Goal: Task Accomplishment & Management: Complete application form

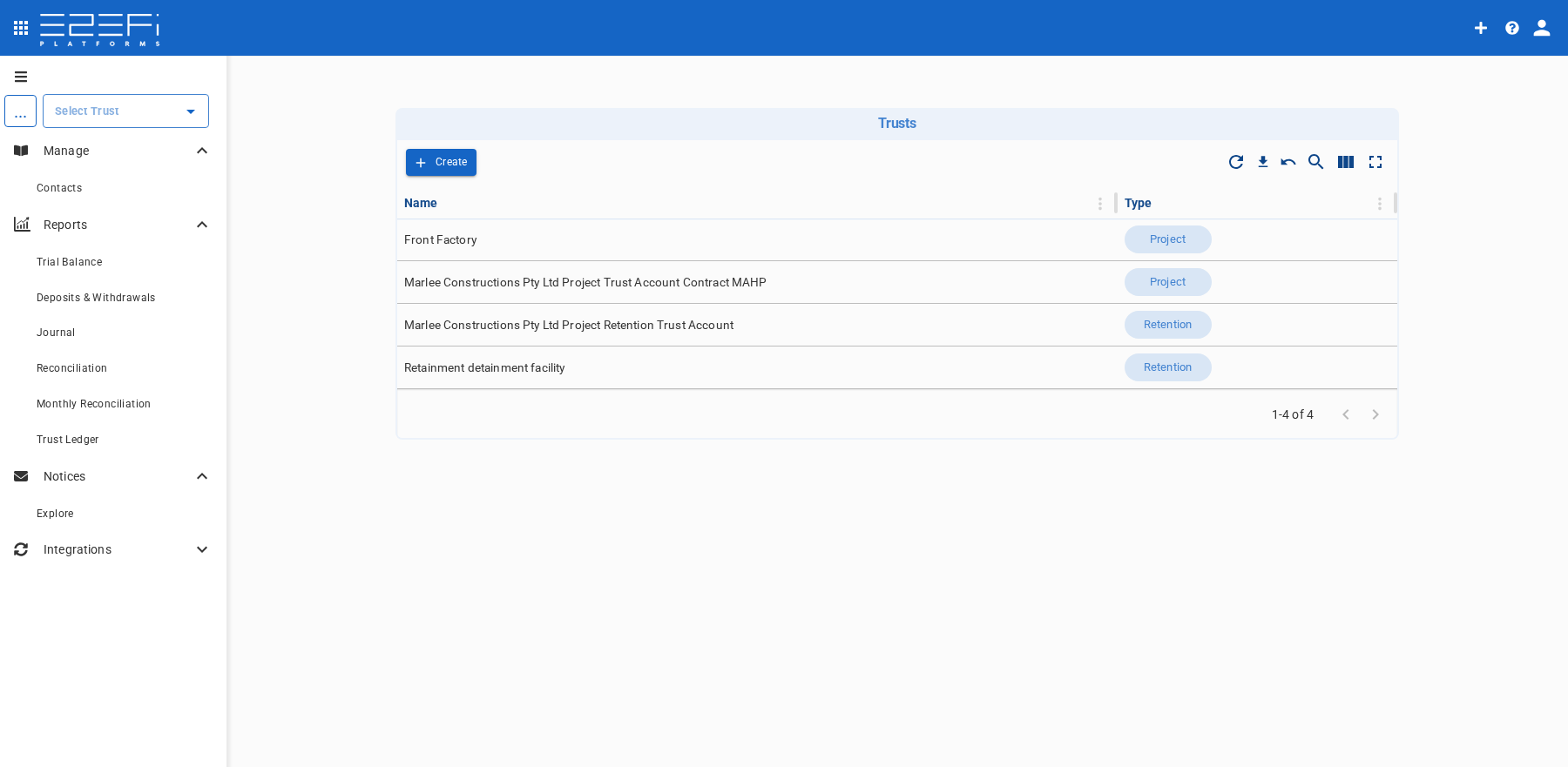
click at [19, 27] on icon "open drawer" at bounding box center [20, 28] width 14 height 14
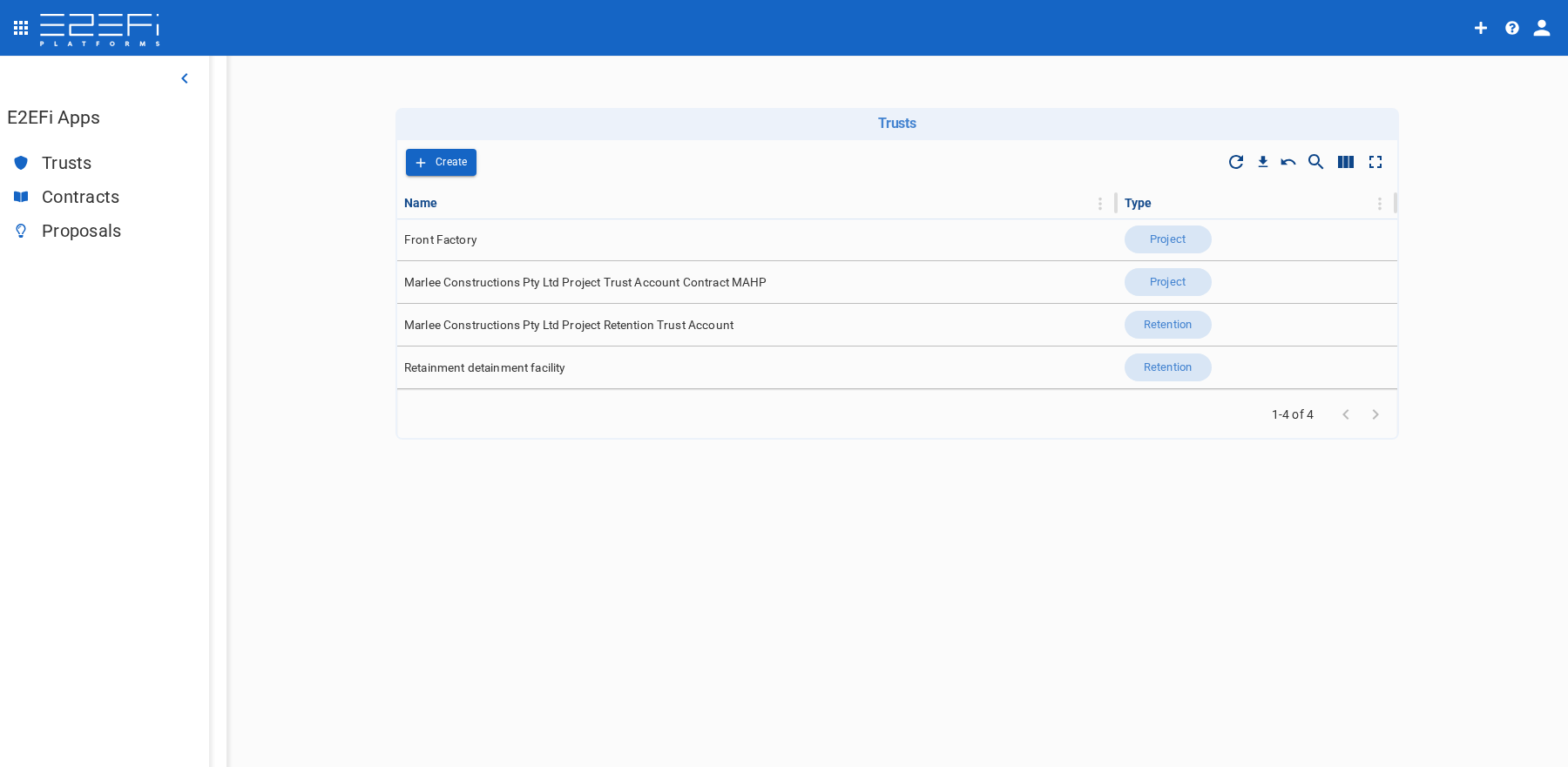
click at [85, 193] on span "Contracts" at bounding box center [119, 197] width 153 height 20
click at [66, 228] on span "Proposals" at bounding box center [119, 231] width 153 height 20
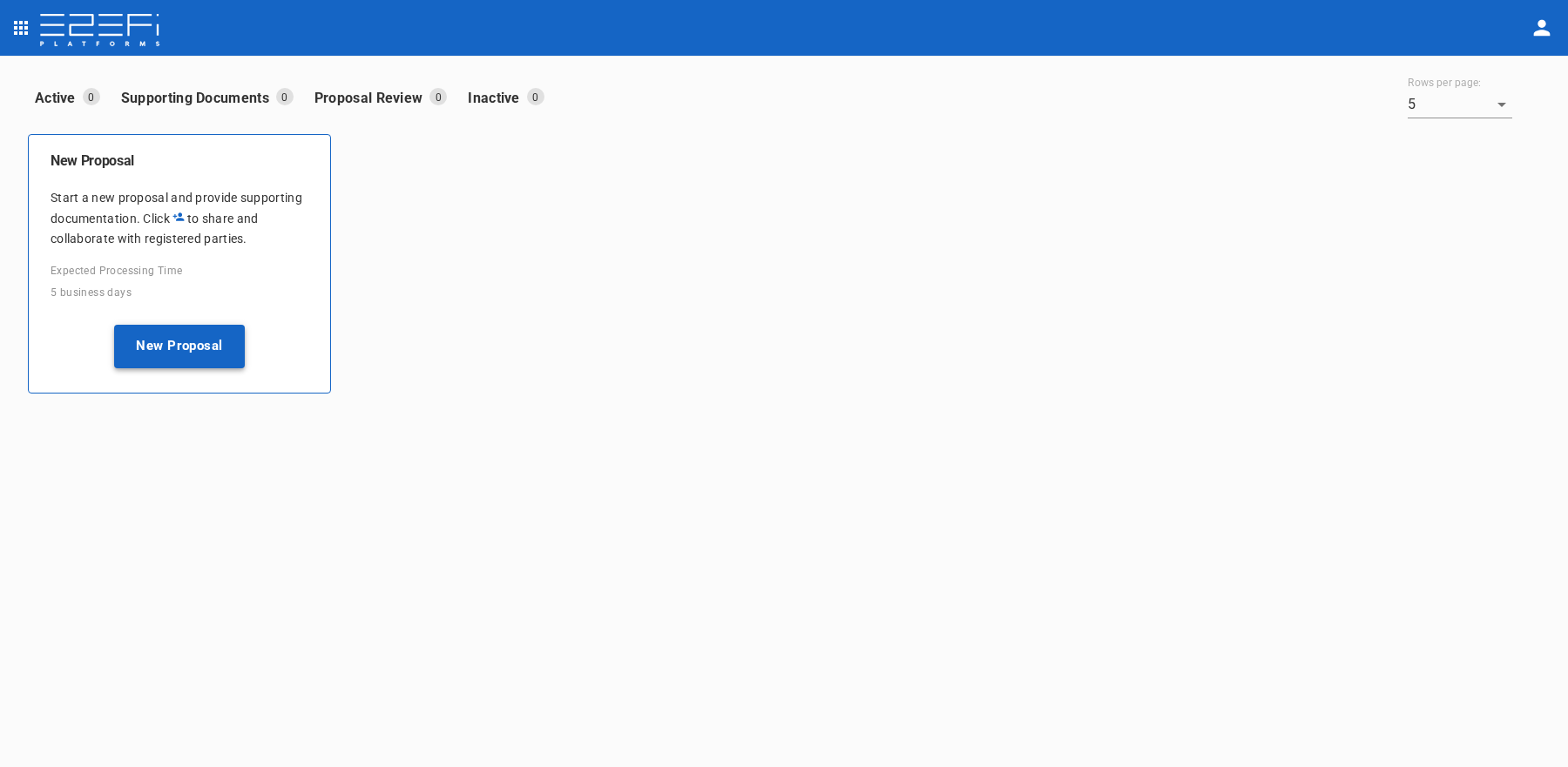
click at [167, 340] on button "New Proposal" at bounding box center [179, 346] width 130 height 44
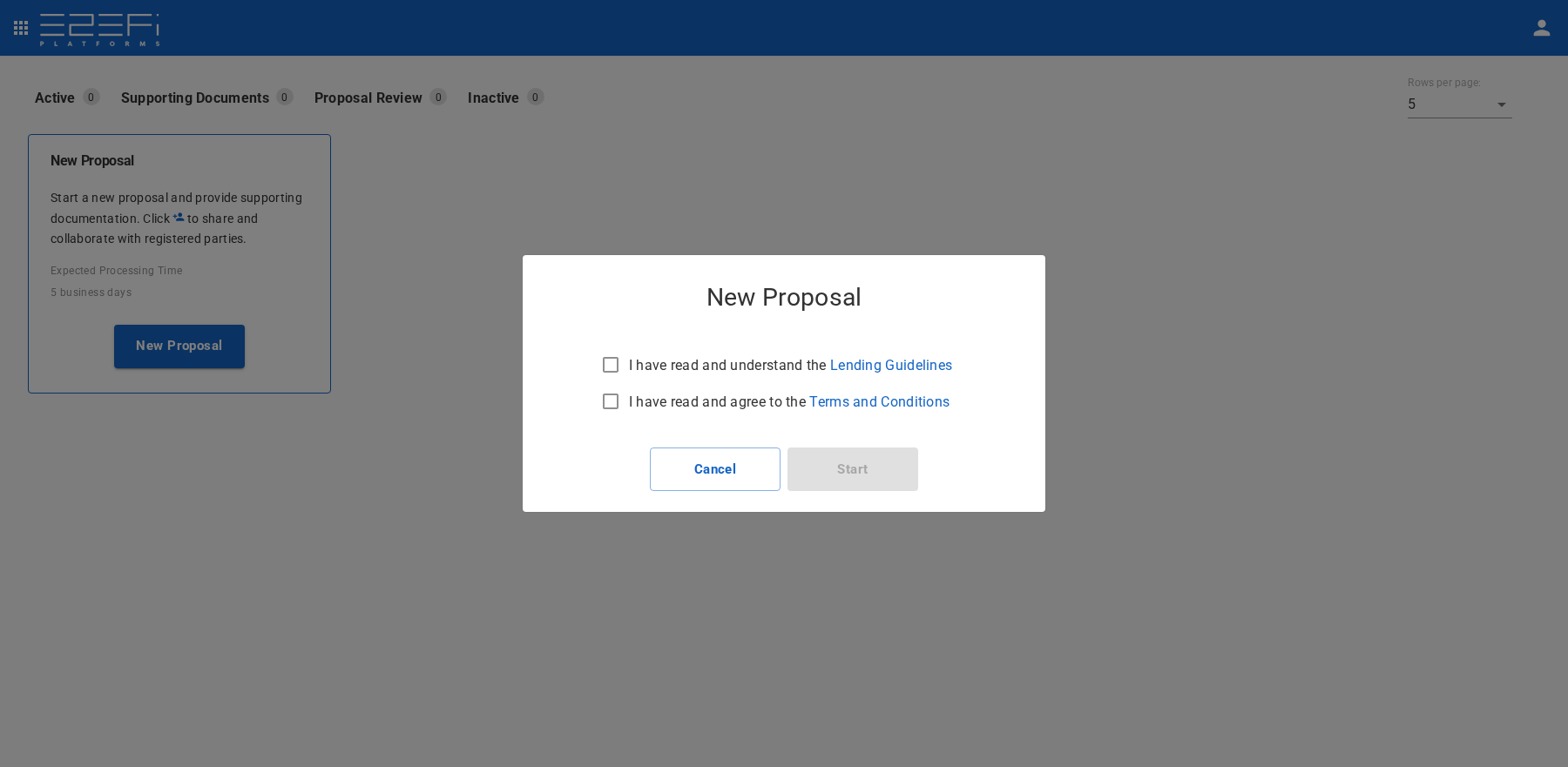
click at [720, 385] on label "I have read and agree to the Terms and Conditions" at bounding box center [772, 401] width 360 height 37
click at [629, 385] on input "I have read and agree to the Terms and Conditions" at bounding box center [611, 401] width 37 height 37
checkbox input "true"
click at [729, 369] on p "I have read and understand the Lending Guidelines" at bounding box center [790, 365] width 324 height 20
click at [629, 369] on input "I have read and understand the Lending Guidelines" at bounding box center [611, 365] width 37 height 37
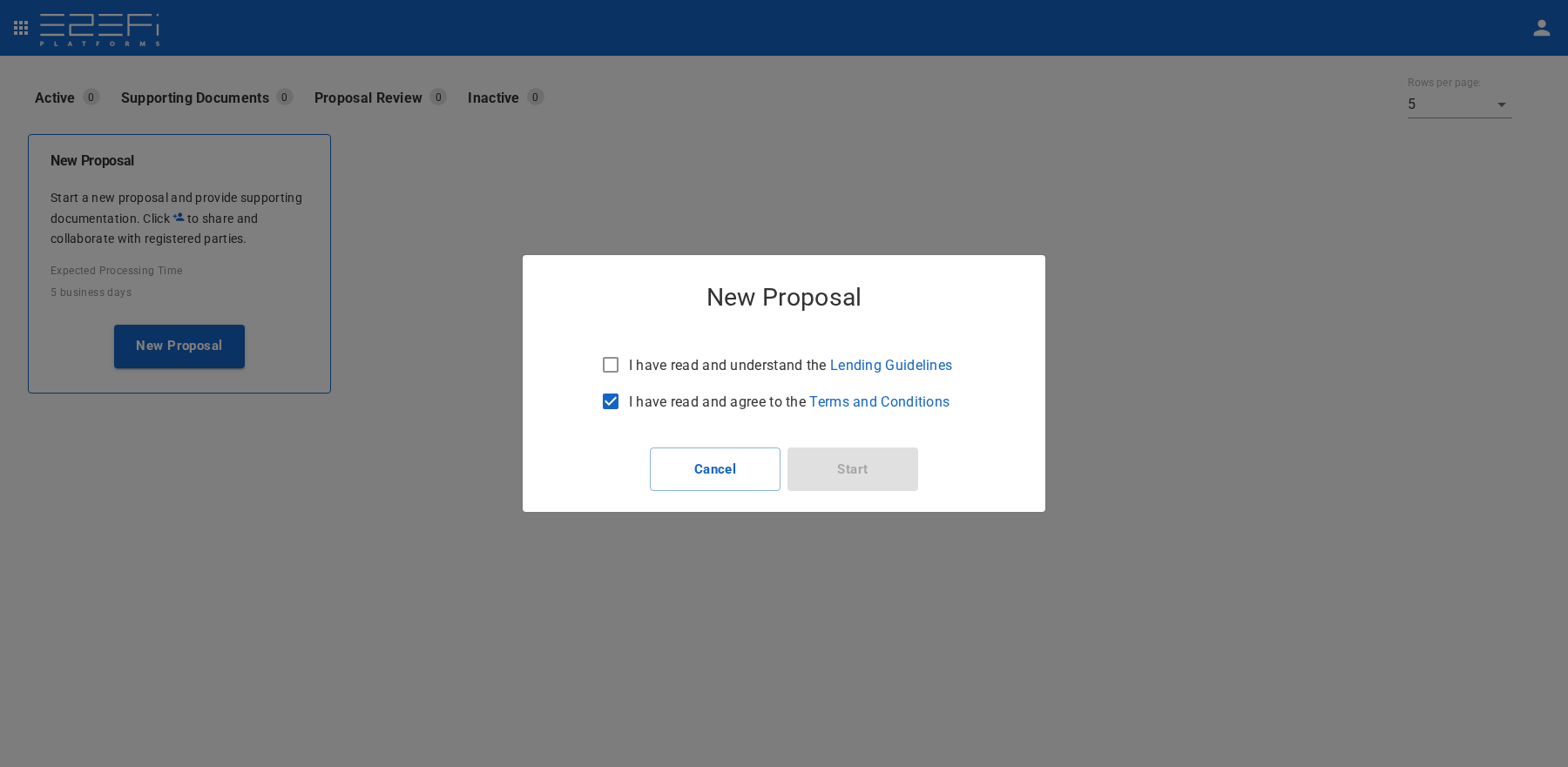
checkbox input "true"
click at [817, 446] on div "Cancel Start" at bounding box center [784, 469] width 282 height 57
click at [830, 455] on button "Start" at bounding box center [852, 469] width 130 height 44
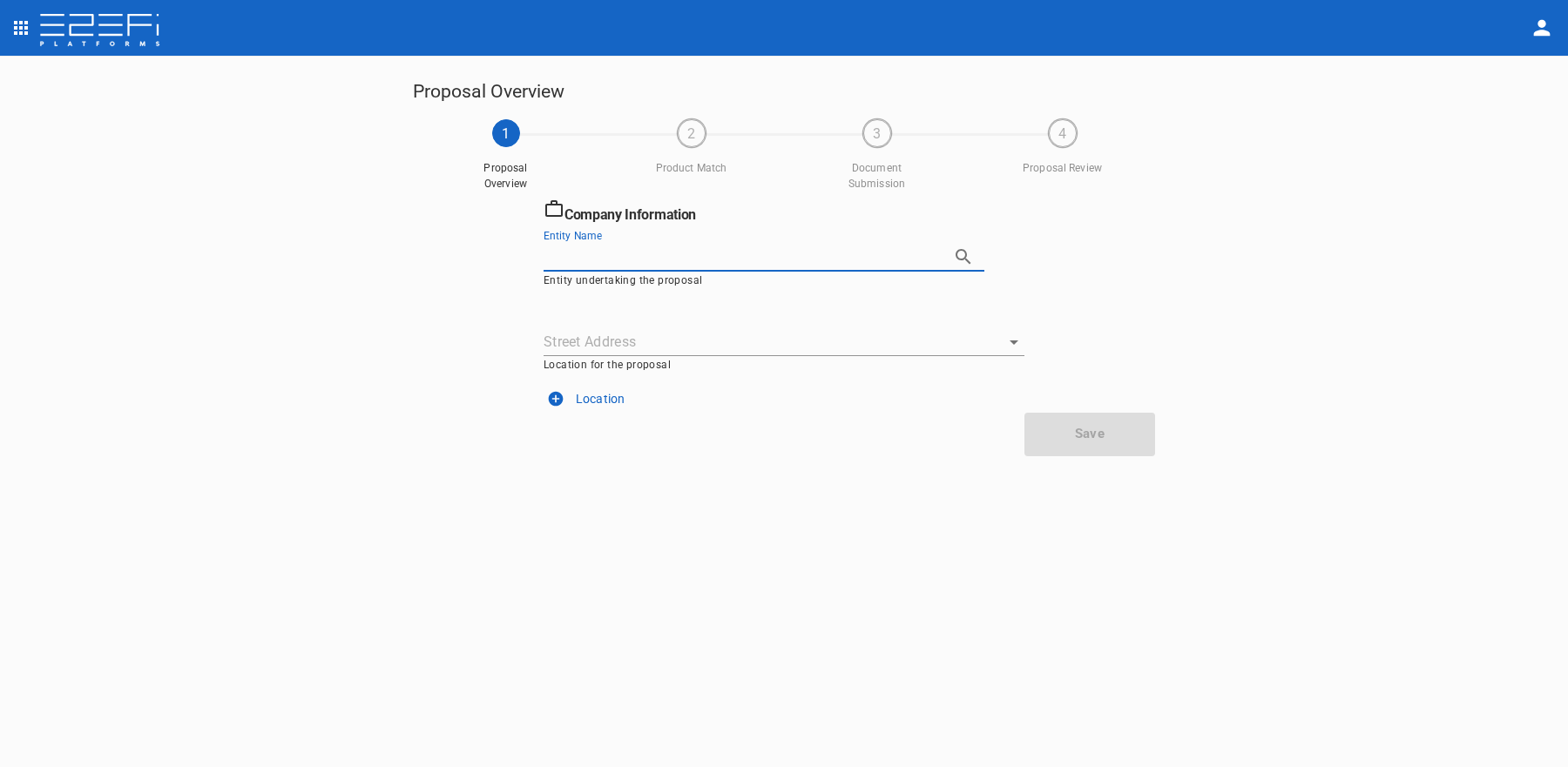
click at [745, 248] on input "Entity Name" at bounding box center [738, 257] width 392 height 27
click at [951, 254] on button "button" at bounding box center [963, 256] width 42 height 42
click at [736, 250] on input "Entity Name" at bounding box center [738, 257] width 392 height 27
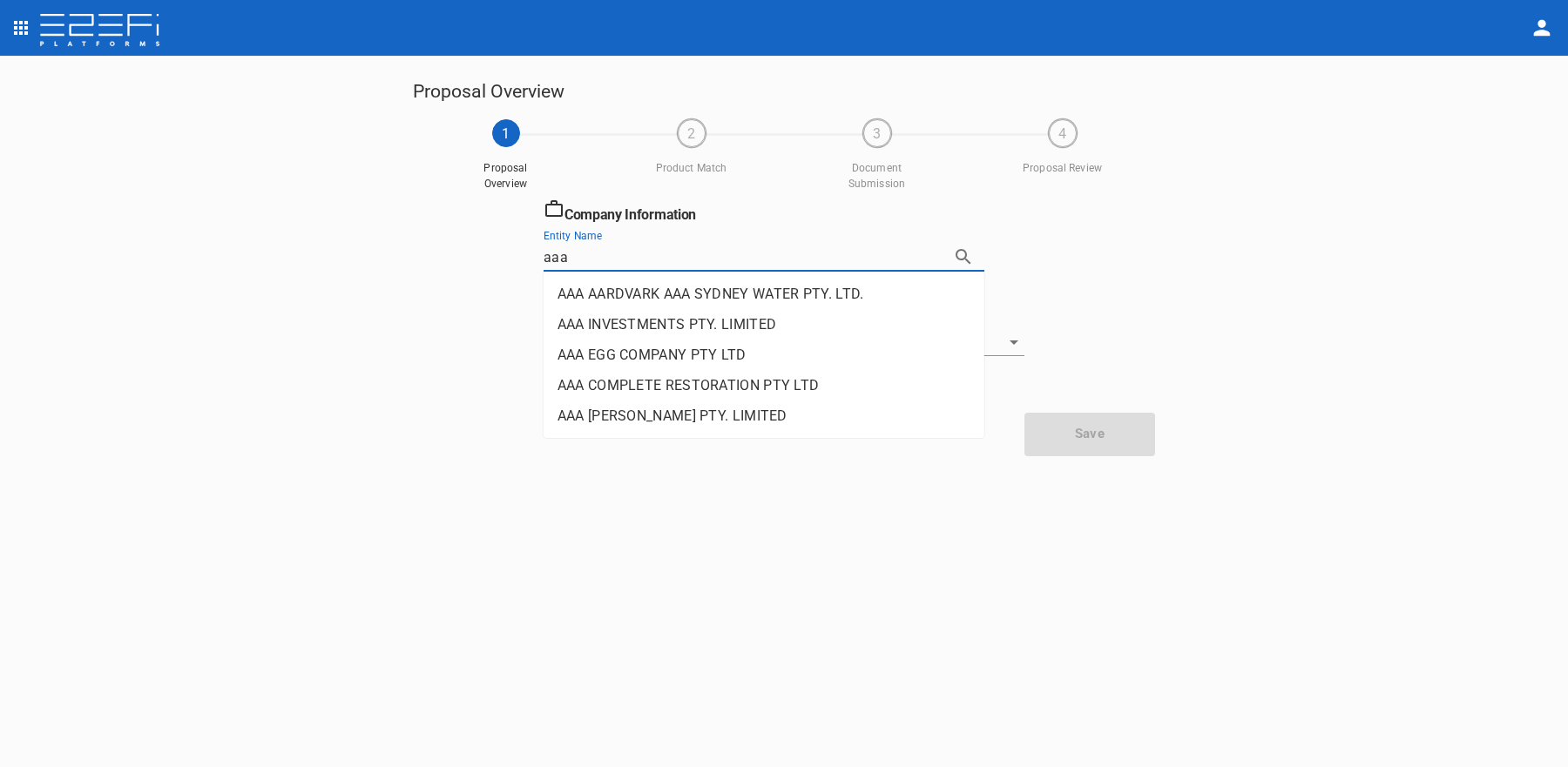
click at [632, 307] on li "AAA AARDVARK AAA SYDNEY WATER PTY. LTD." at bounding box center [764, 293] width 441 height 30
type input "AAA AARDVARK AAA SYDNEY WATER PTY. LTD."
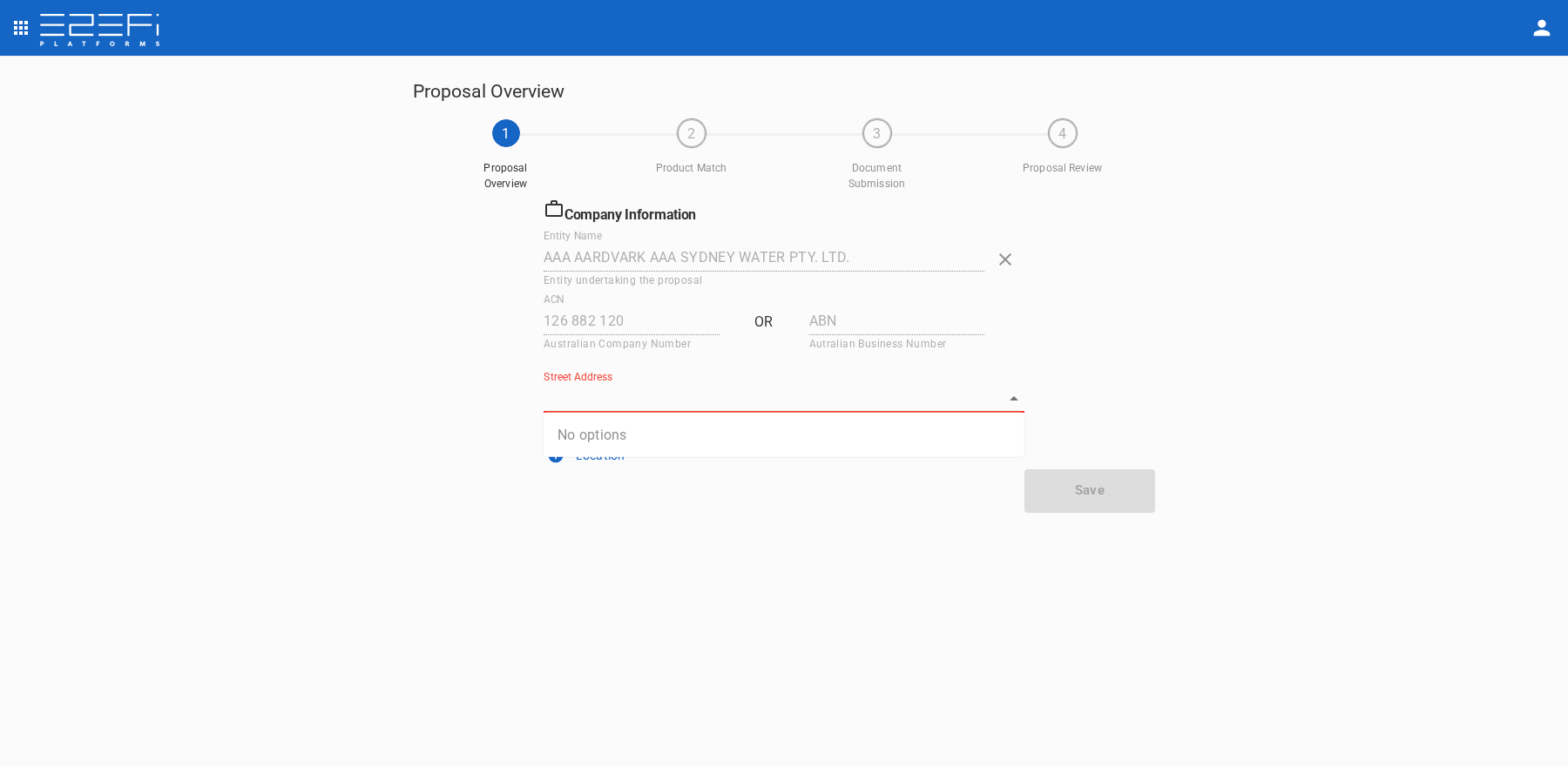
click at [640, 399] on input "Street Address" at bounding box center [770, 398] width 455 height 27
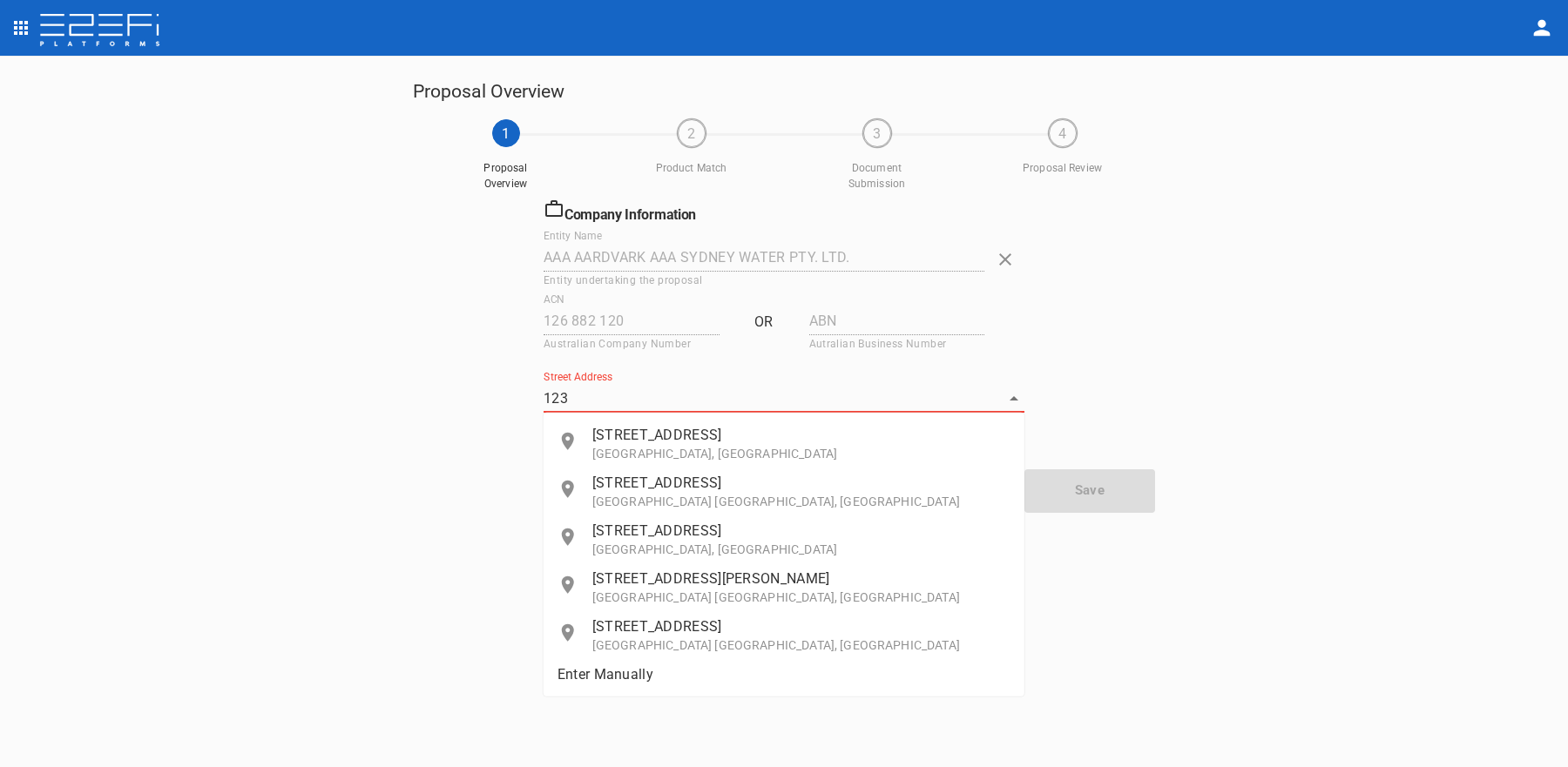
click at [628, 442] on p "[STREET_ADDRESS]" at bounding box center [801, 434] width 418 height 20
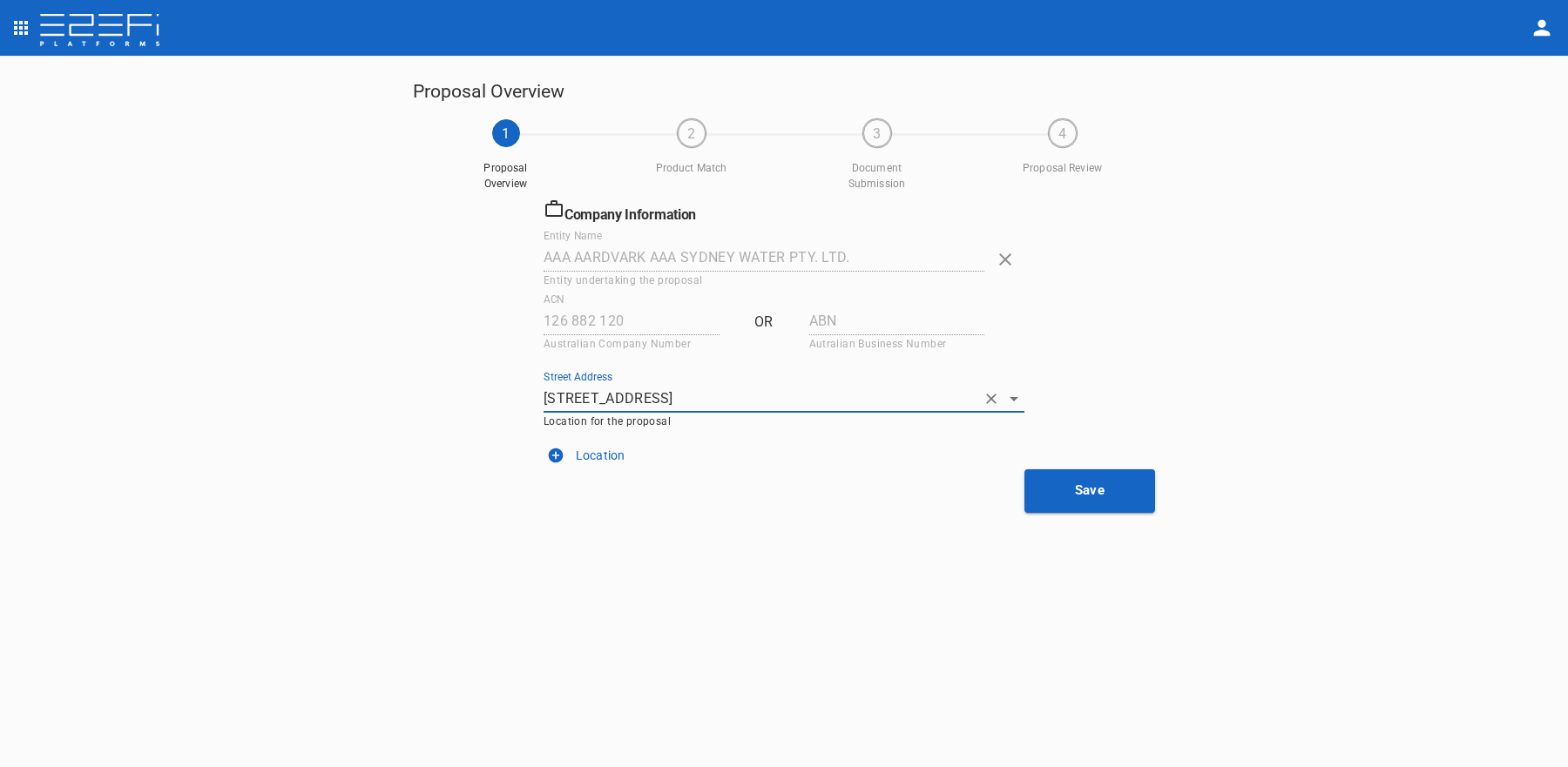
type input "[STREET_ADDRESS]"
click at [730, 456] on button "Location" at bounding box center [783, 454] width 481 height 28
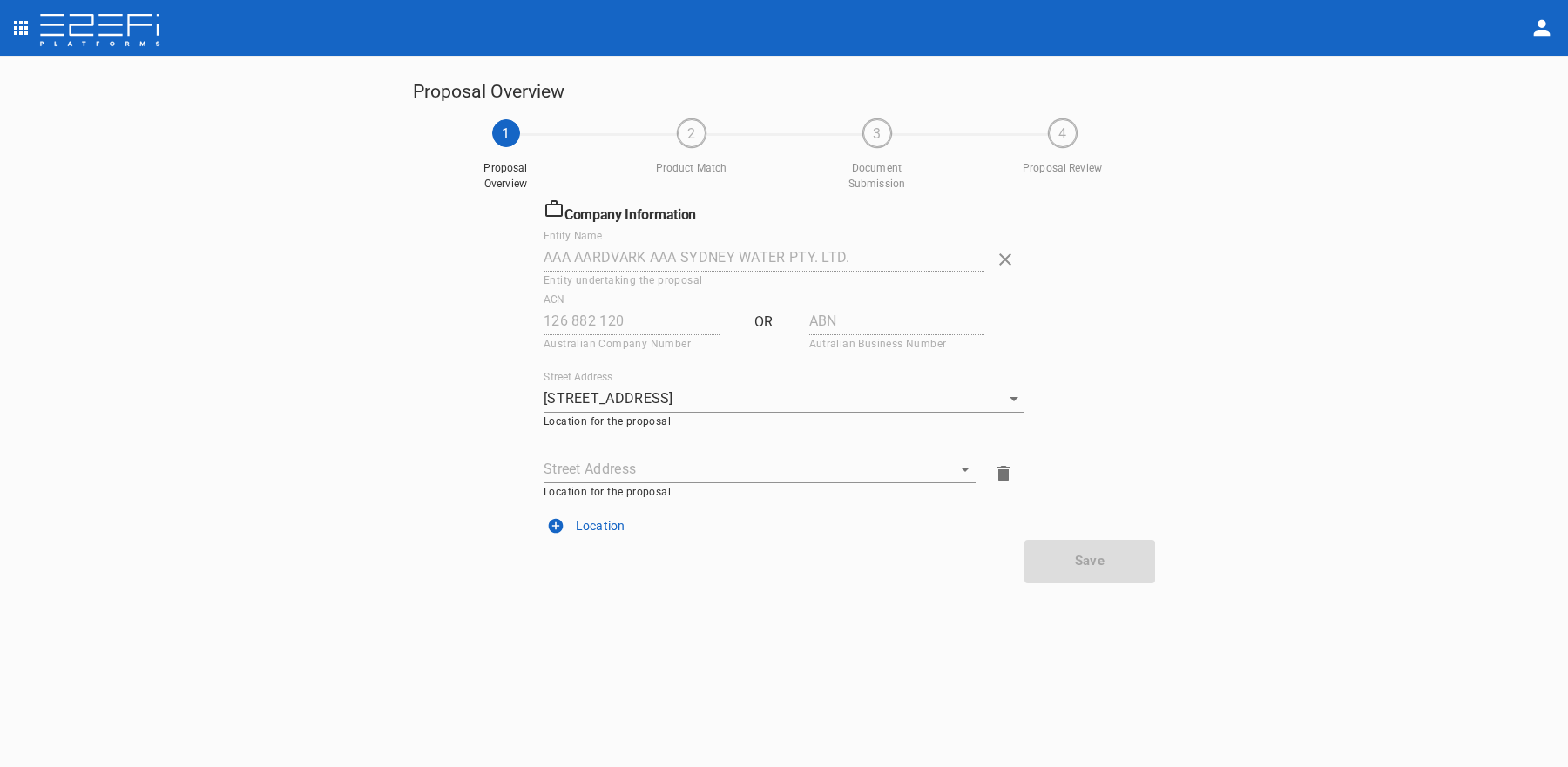
click at [1005, 468] on icon "button" at bounding box center [1004, 474] width 21 height 21
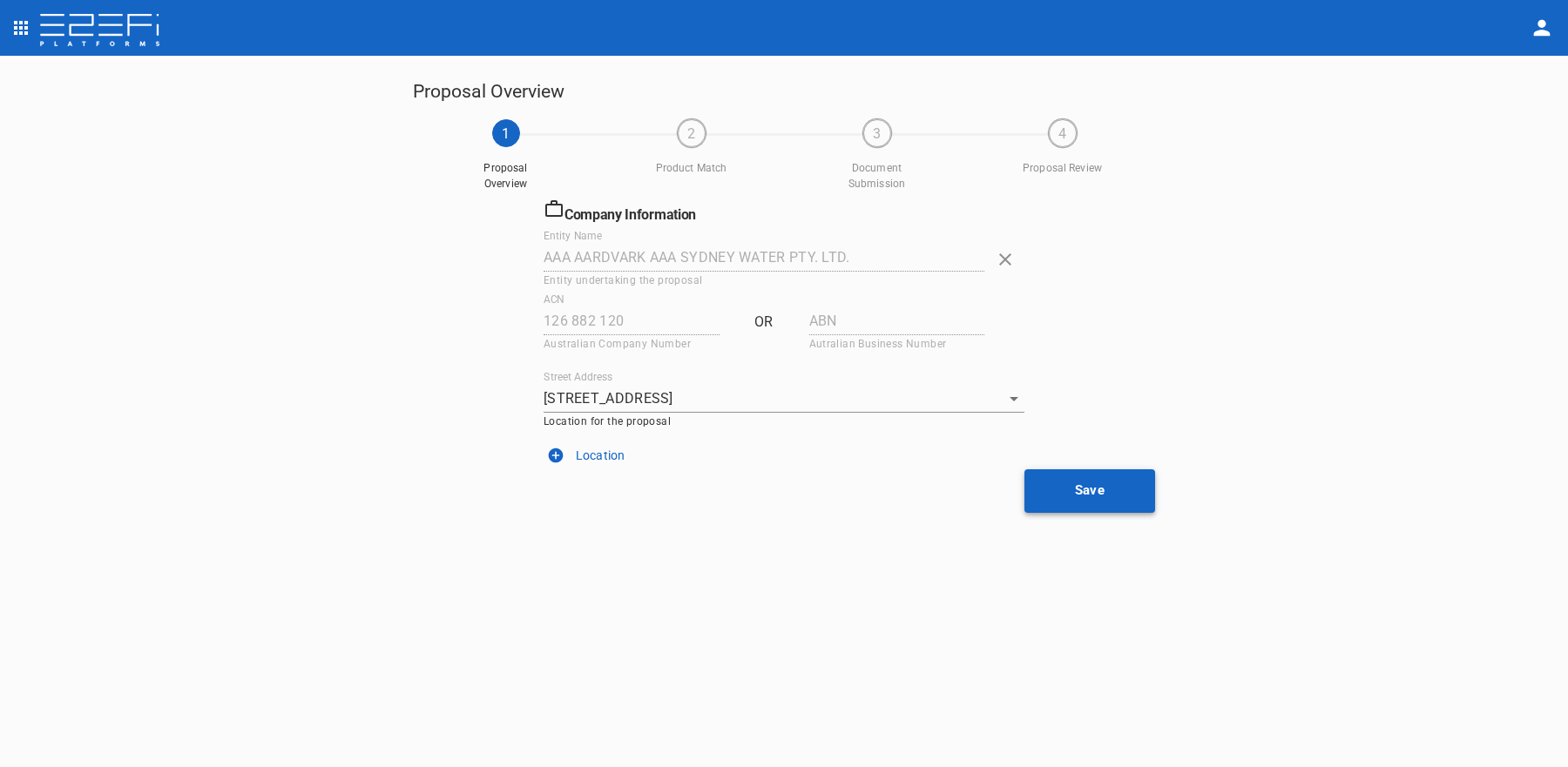
click at [1071, 492] on button "Save" at bounding box center [1089, 490] width 130 height 44
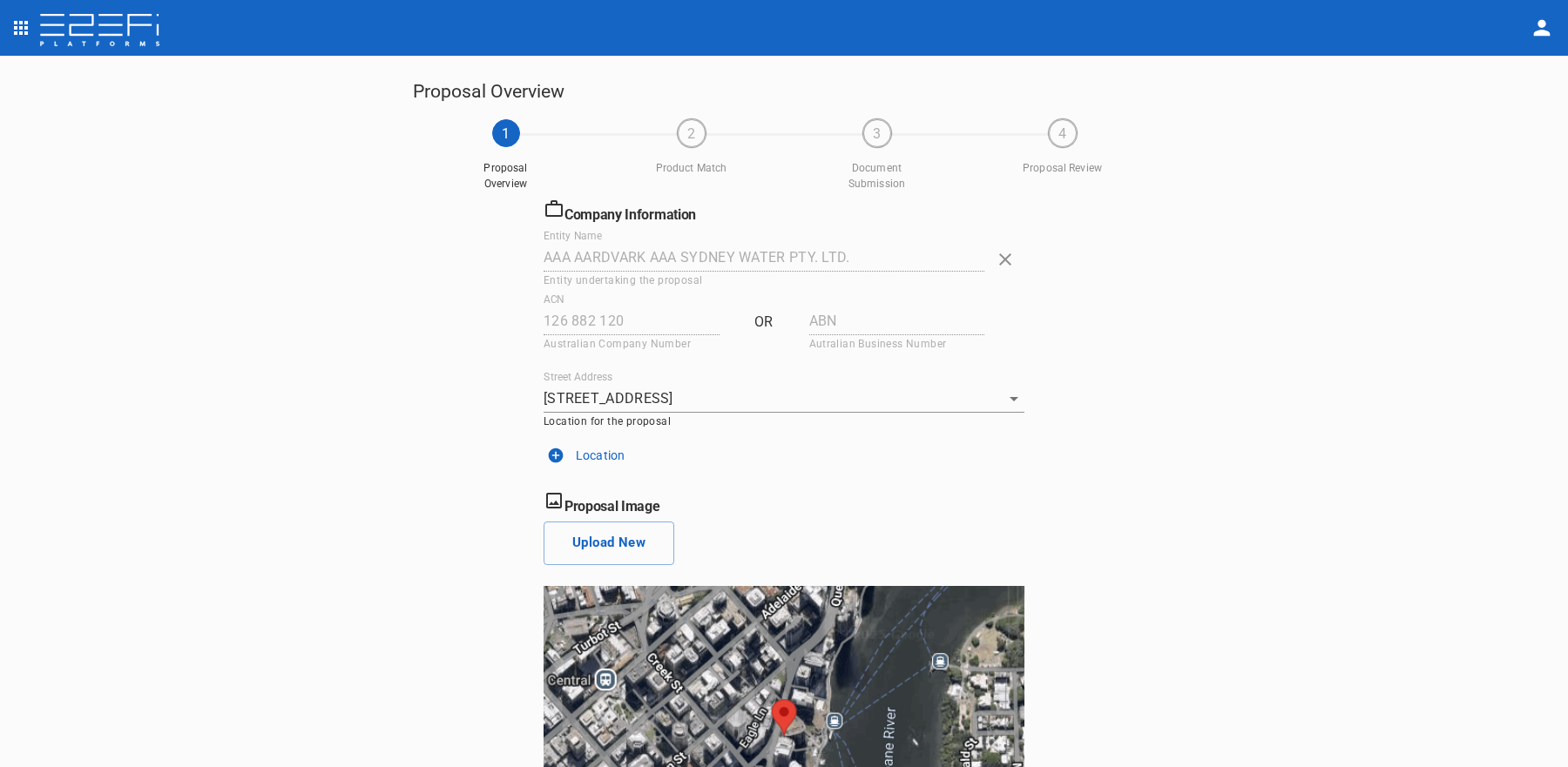
scroll to position [137, 0]
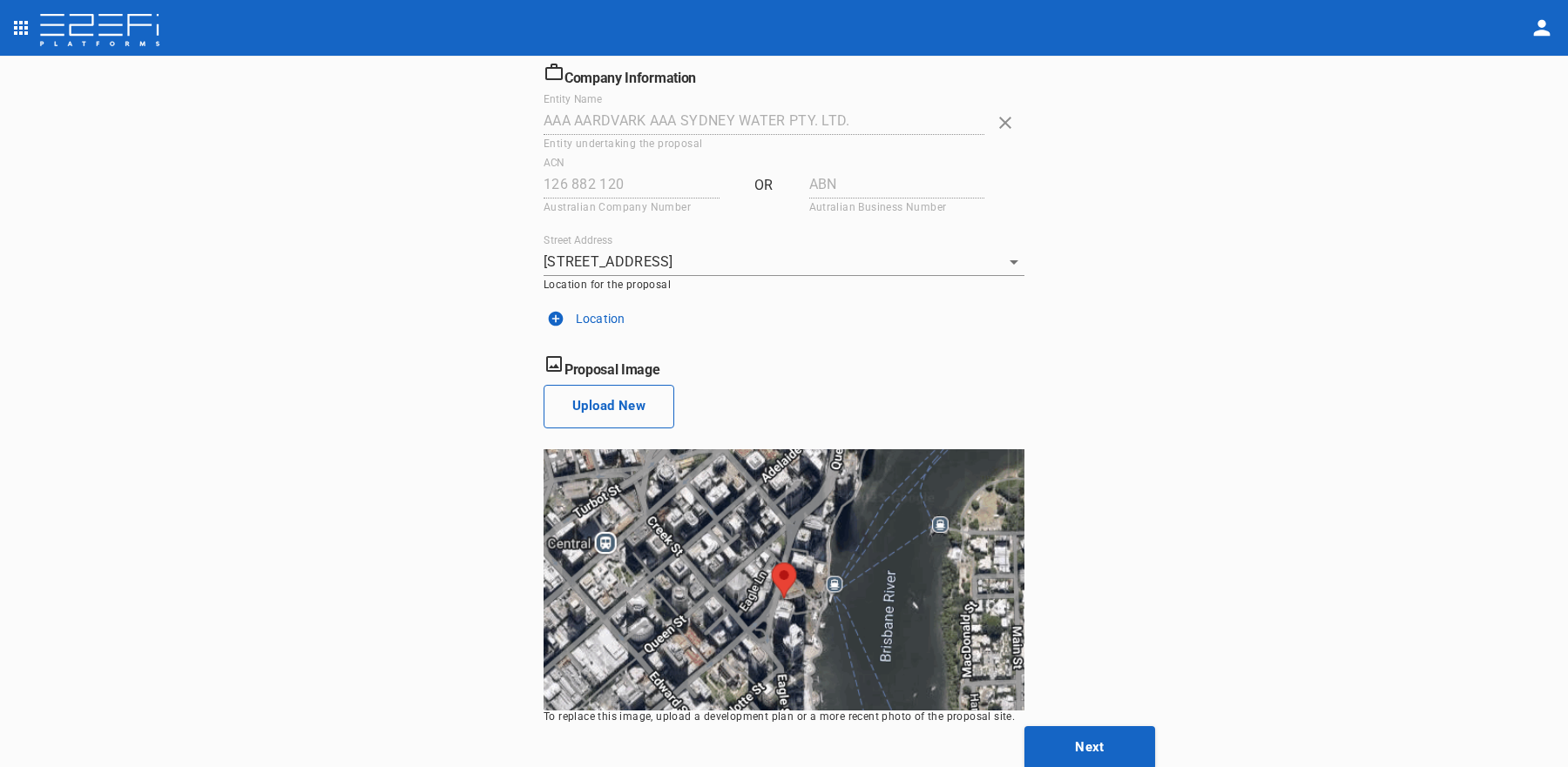
click at [594, 406] on button "Upload New" at bounding box center [608, 406] width 130 height 44
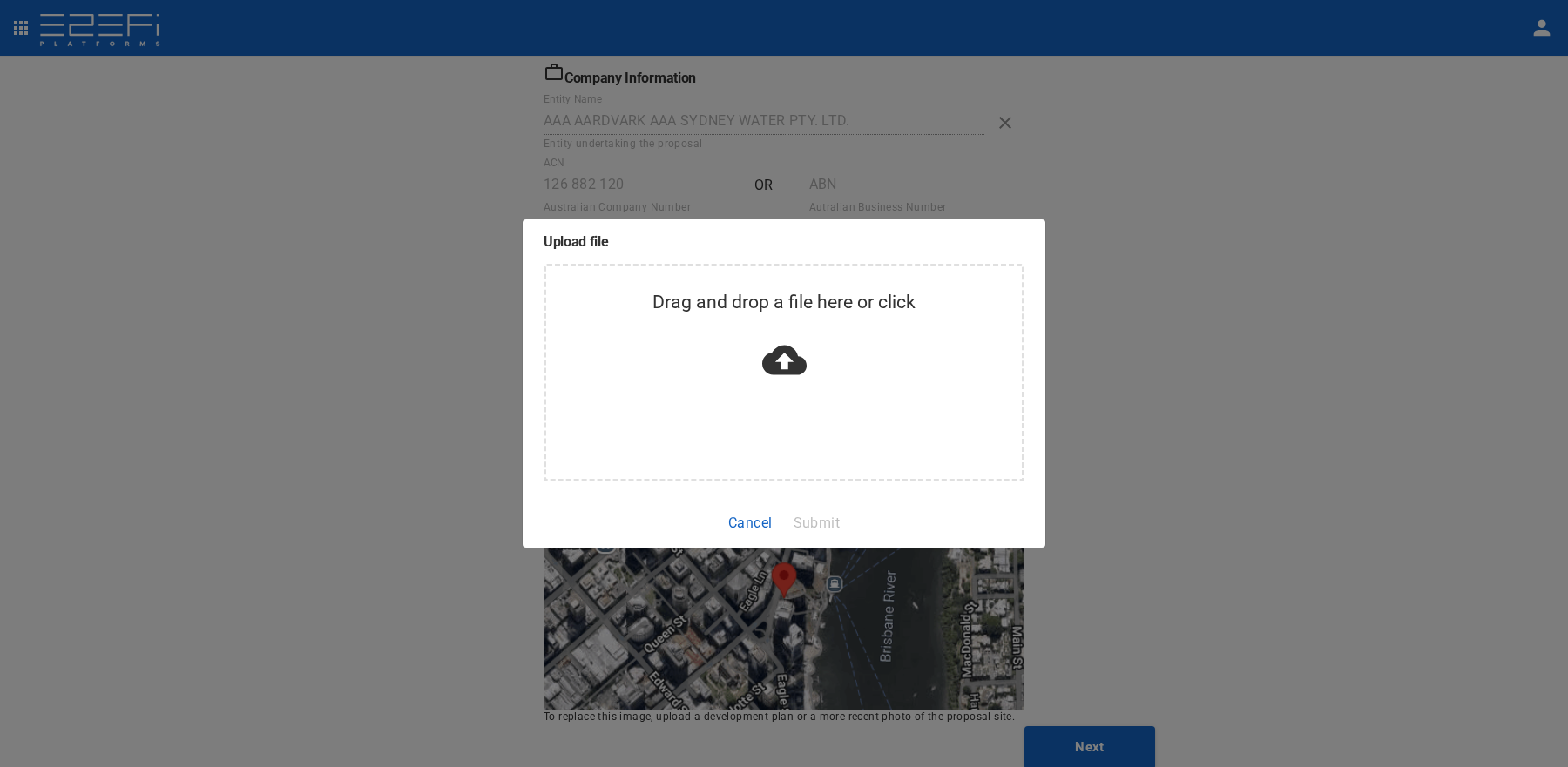
click at [407, 442] on div "Upload file Drag and drop a file here or click Cancel Submit" at bounding box center [784, 384] width 1568 height 767
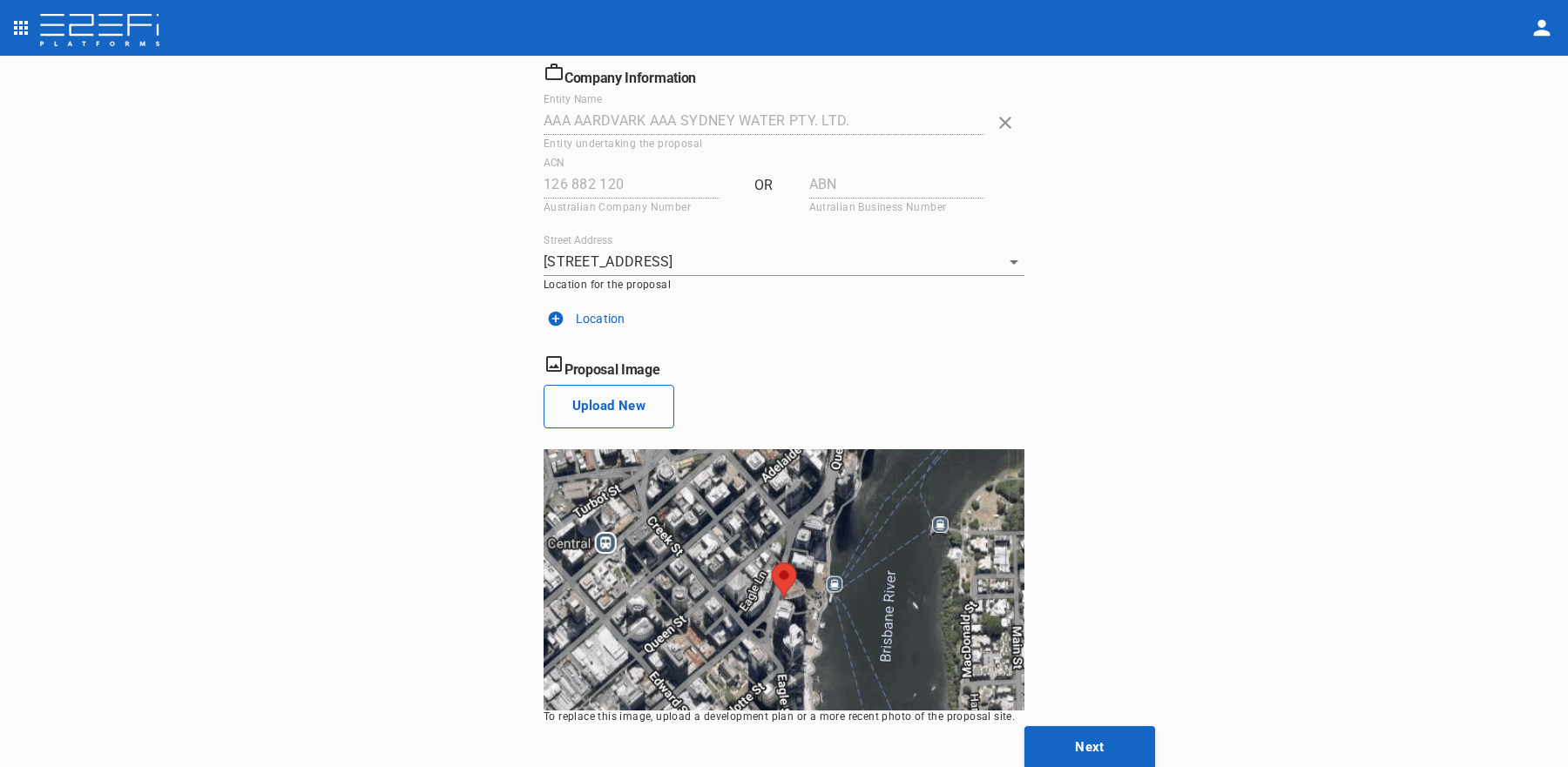
click at [579, 404] on button "Upload New" at bounding box center [608, 406] width 130 height 44
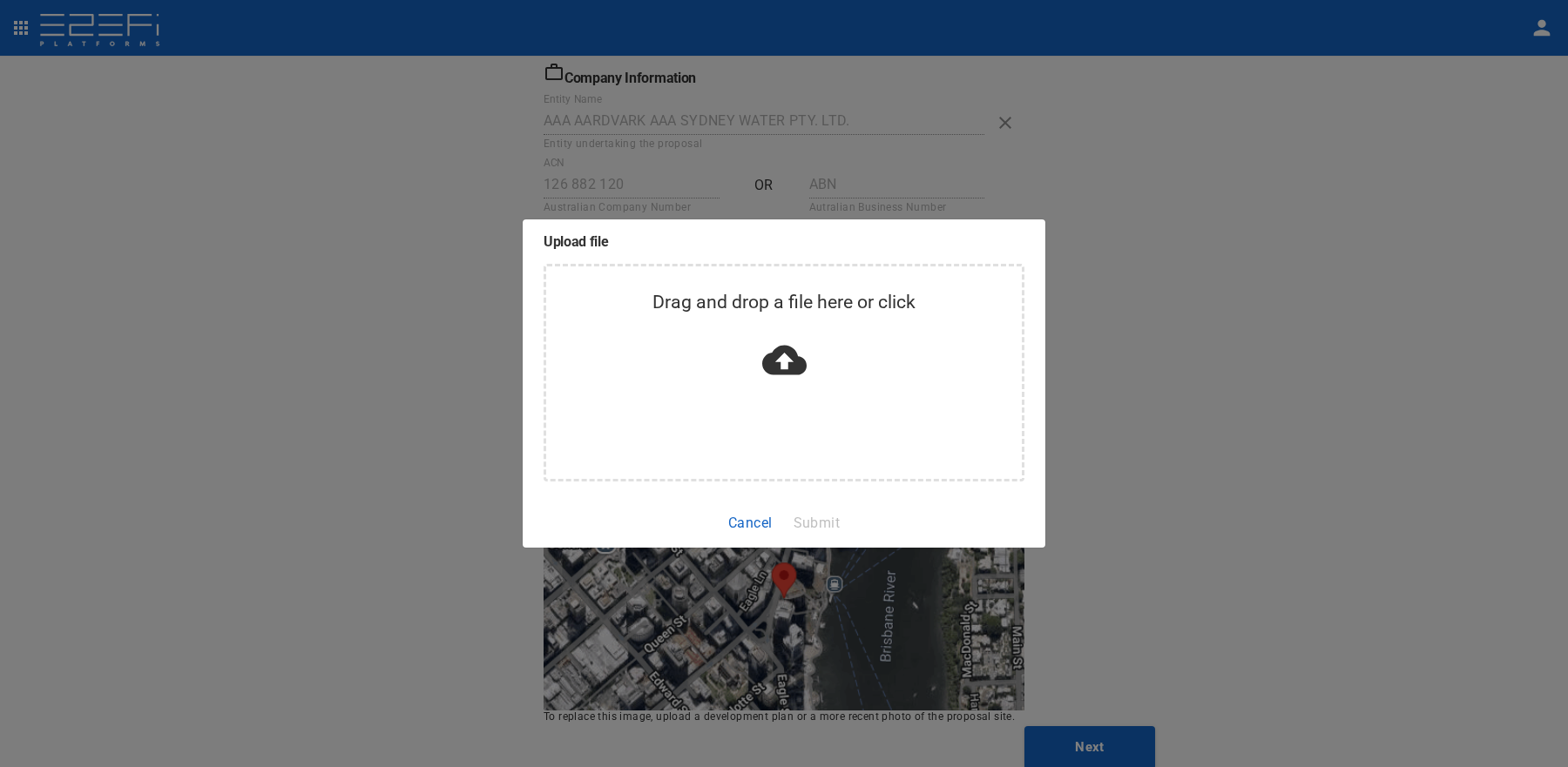
click at [424, 420] on div "Upload file Drag and drop a file here or click Cancel Submit" at bounding box center [784, 384] width 1568 height 767
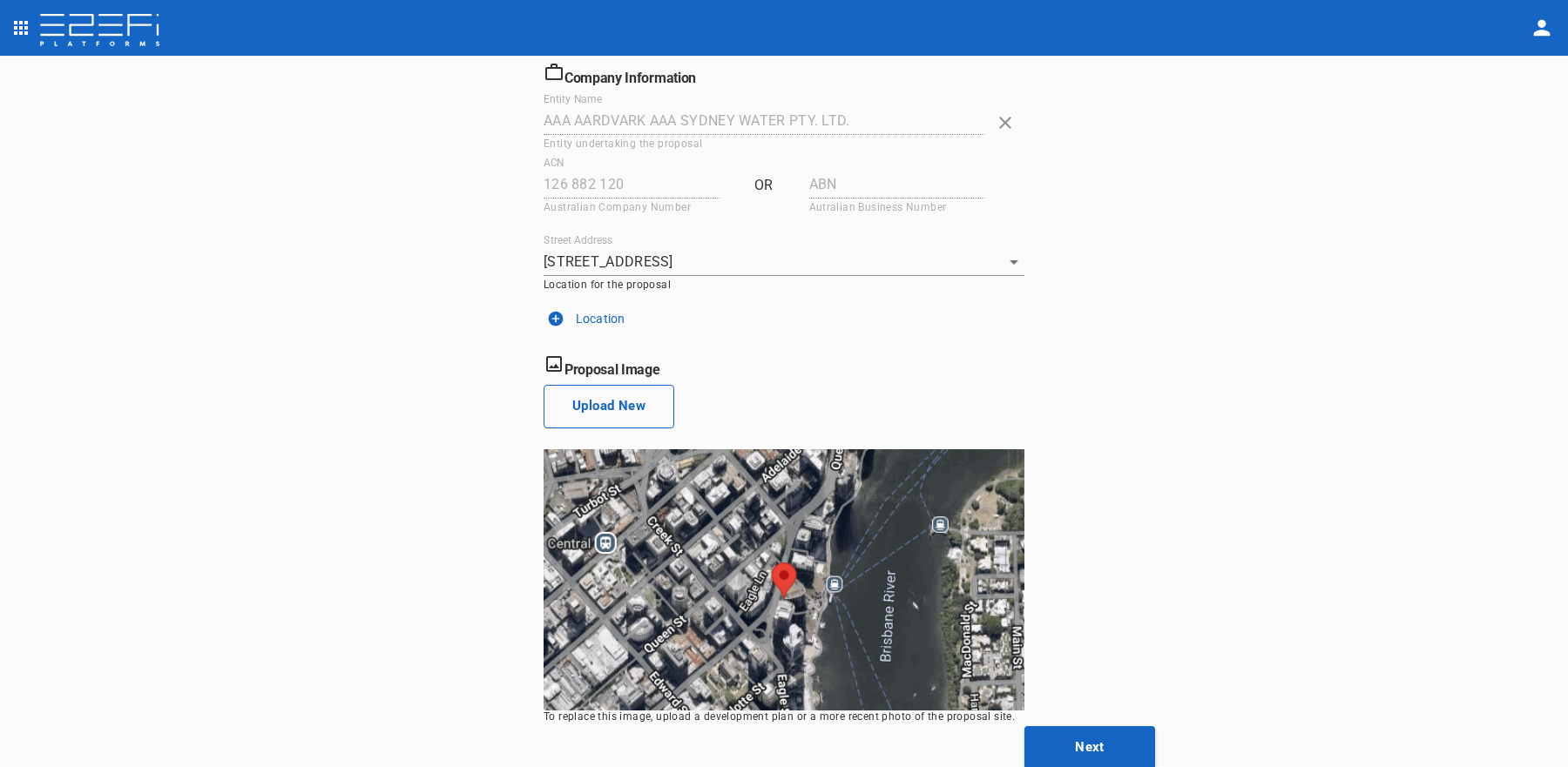
click at [552, 402] on button "Upload New" at bounding box center [608, 406] width 130 height 44
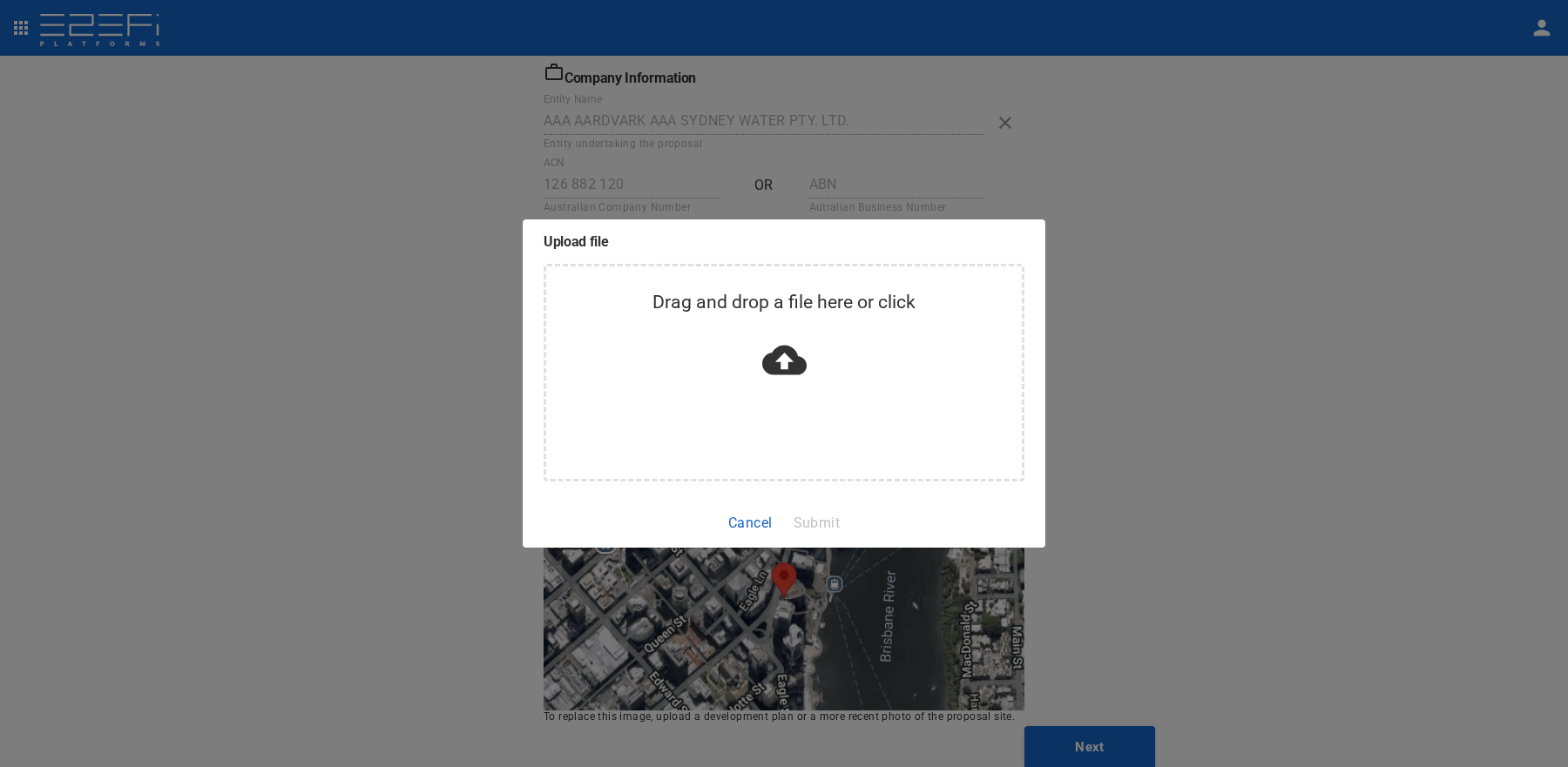
click at [460, 403] on div "Upload file Drag and drop a file here or click Cancel Submit" at bounding box center [784, 384] width 1568 height 767
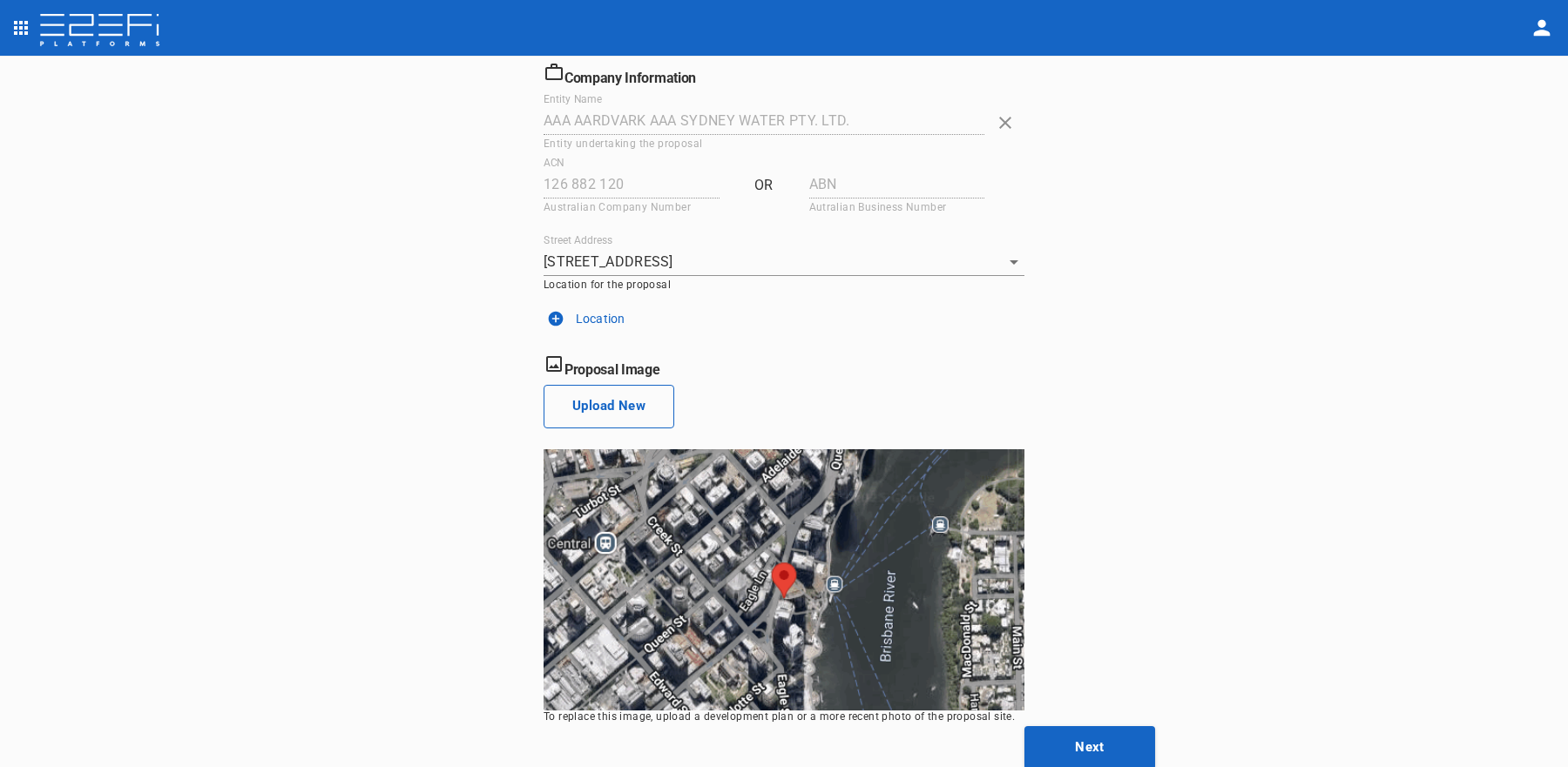
click at [587, 398] on button "Upload New" at bounding box center [608, 406] width 130 height 44
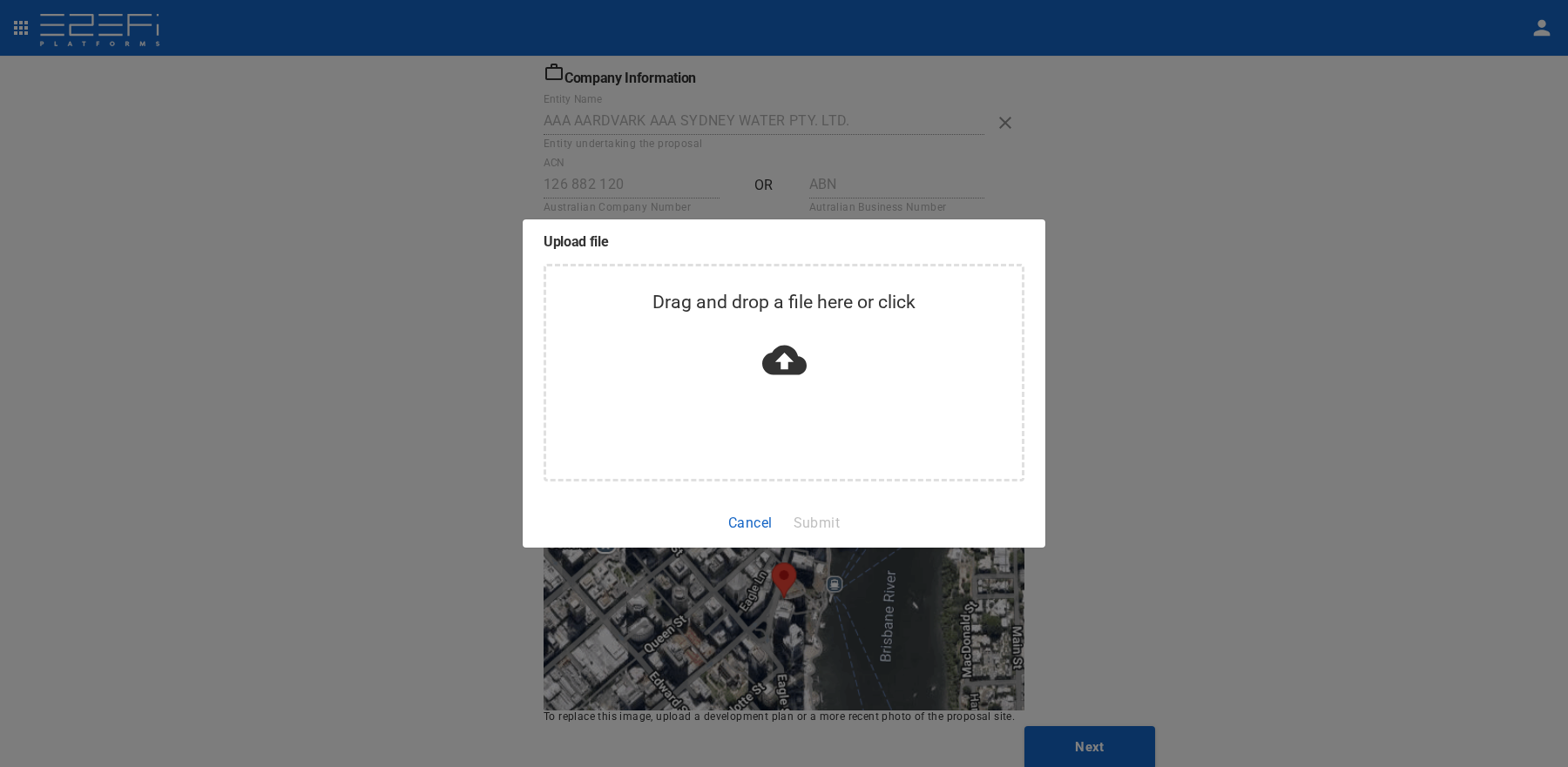
click at [432, 408] on div "Upload file Drag and drop a file here or click Cancel Submit" at bounding box center [784, 384] width 1568 height 767
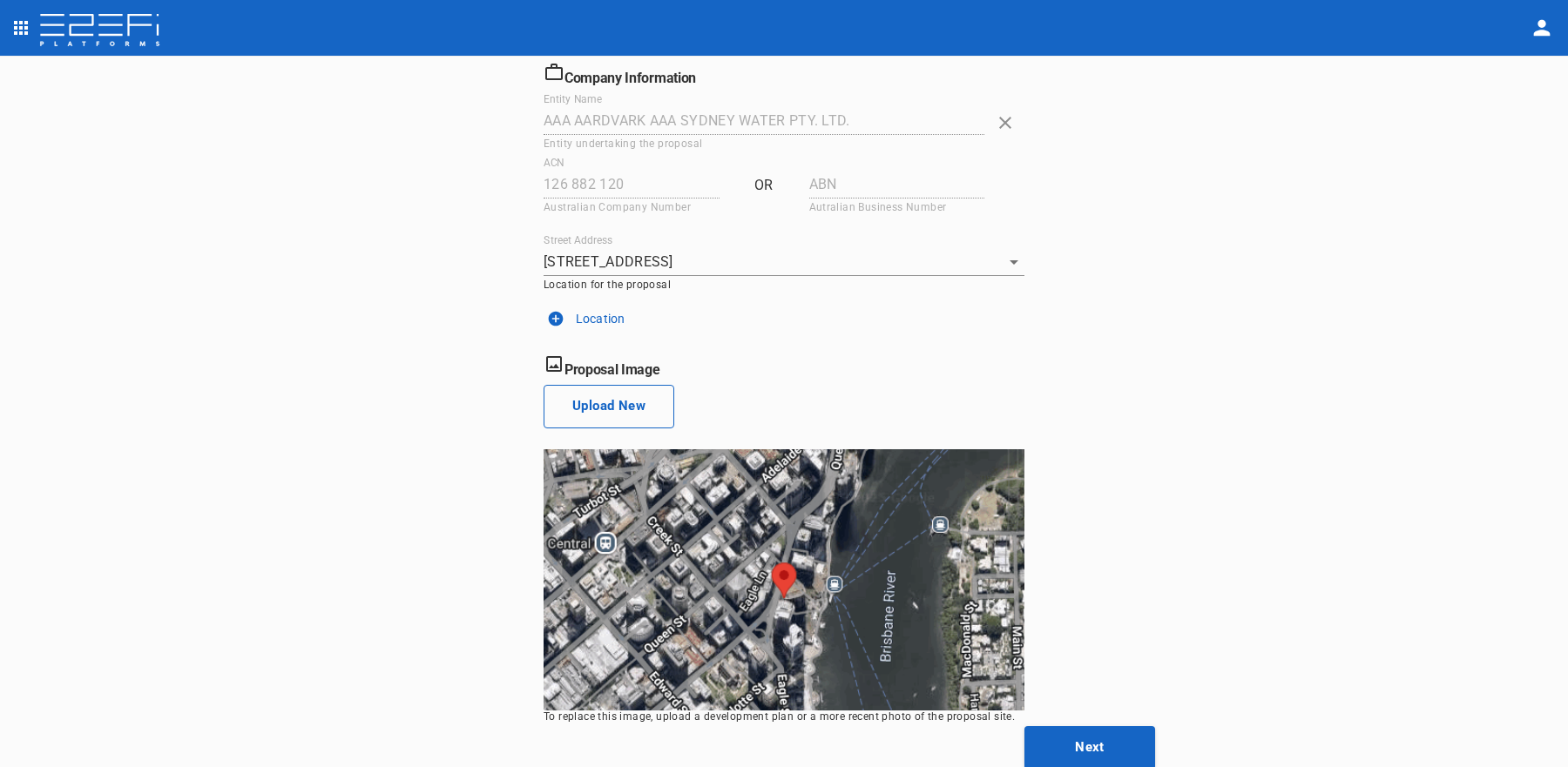
click at [614, 394] on button "Upload New" at bounding box center [608, 406] width 130 height 44
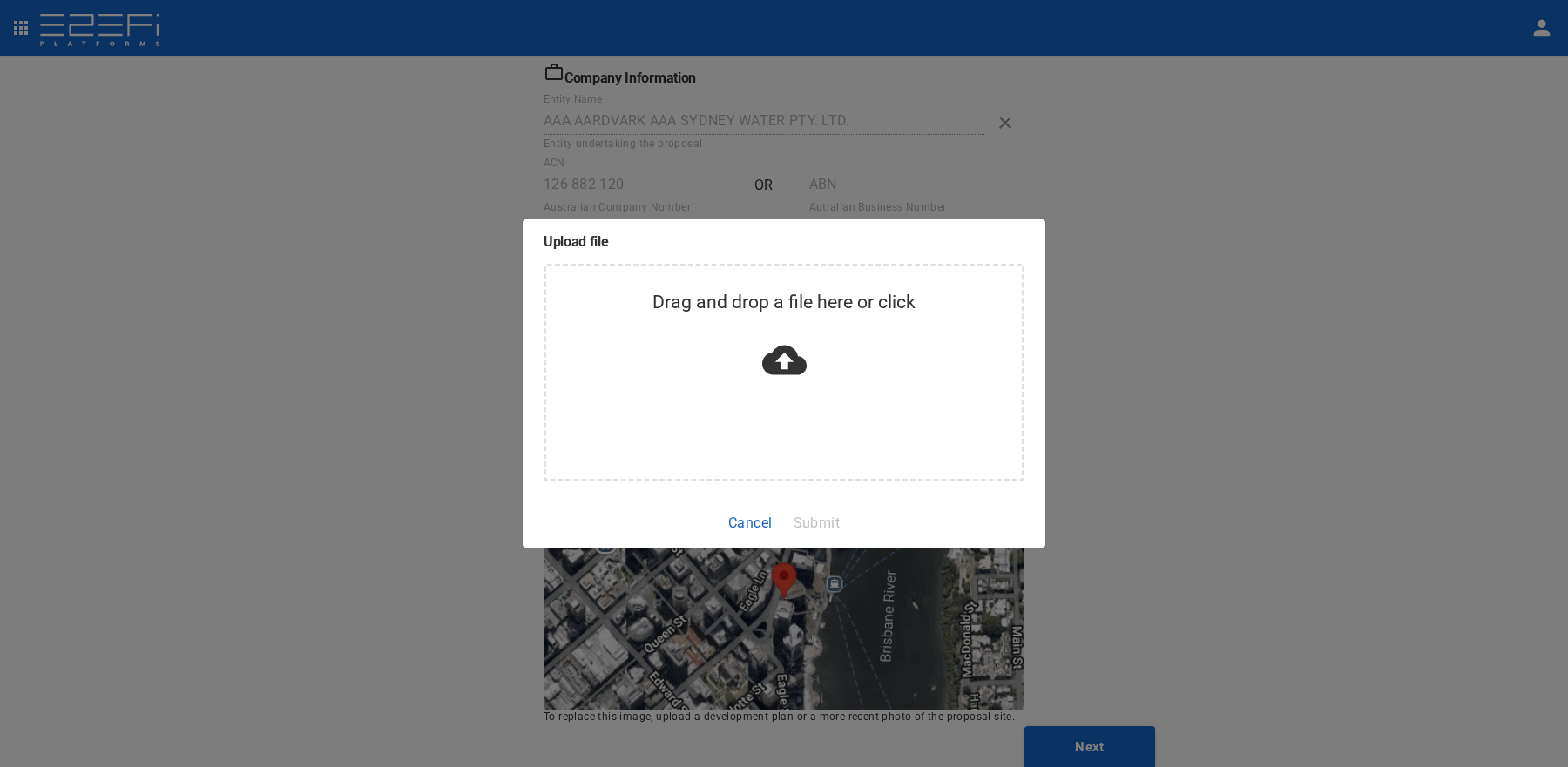
click at [1287, 415] on div "Upload file Drag and drop a file here or click Cancel Submit" at bounding box center [784, 384] width 1568 height 767
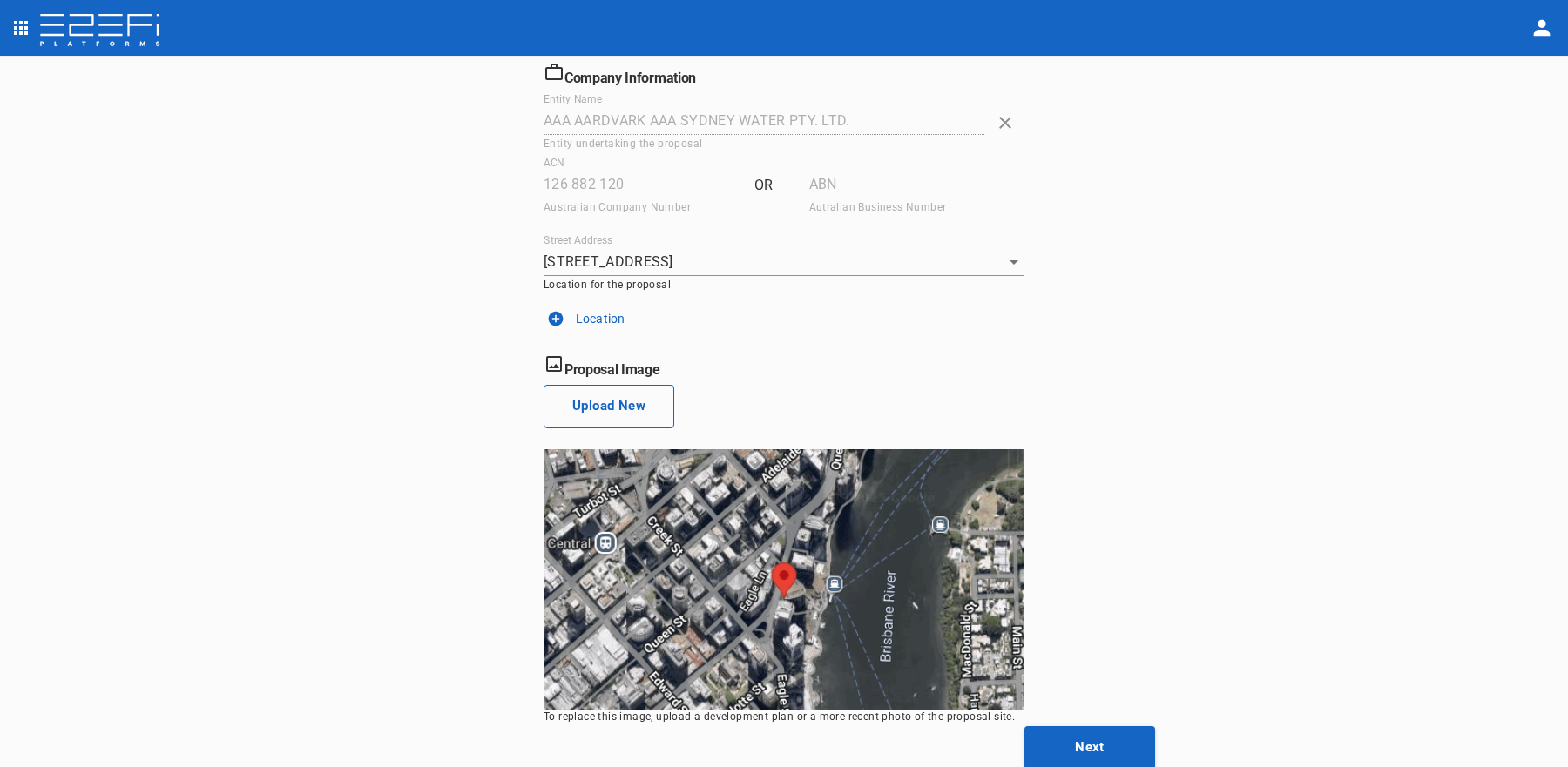
click at [607, 406] on button "Upload New" at bounding box center [608, 406] width 130 height 44
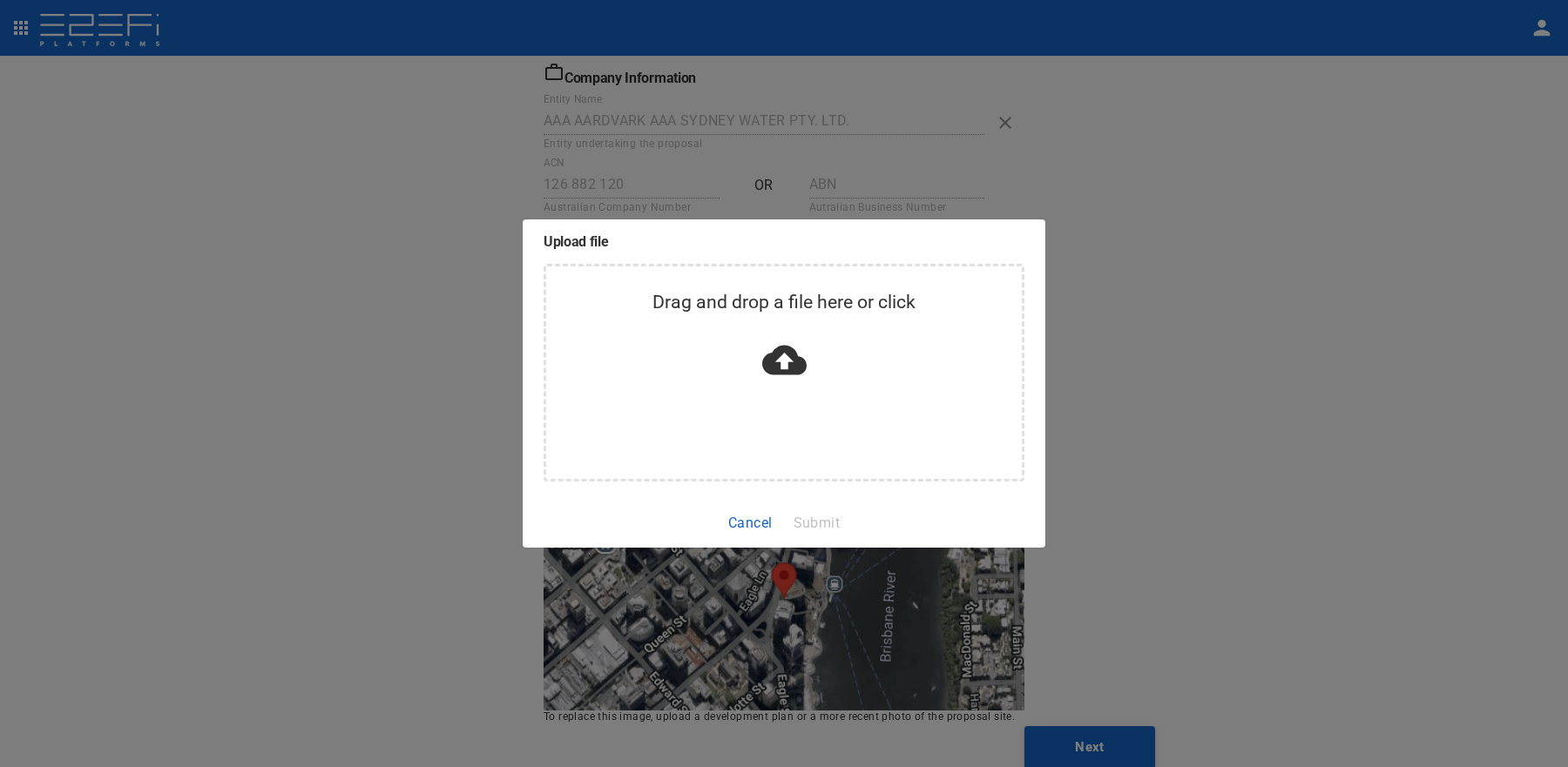
click at [717, 388] on div "Drag and drop a file here or click" at bounding box center [783, 373] width 481 height 217
